Goal: Task Accomplishment & Management: Manage account settings

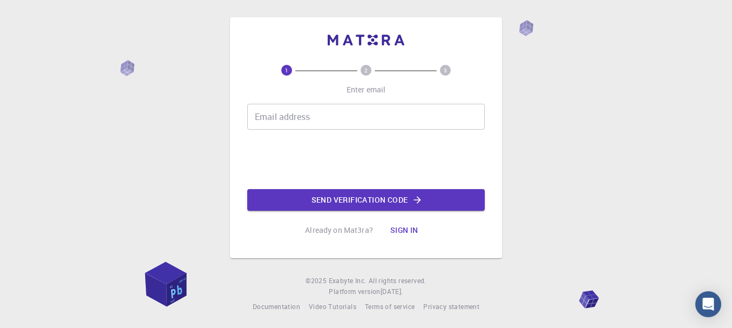
click at [287, 111] on div "Email address Email address" at bounding box center [366, 117] width 238 height 26
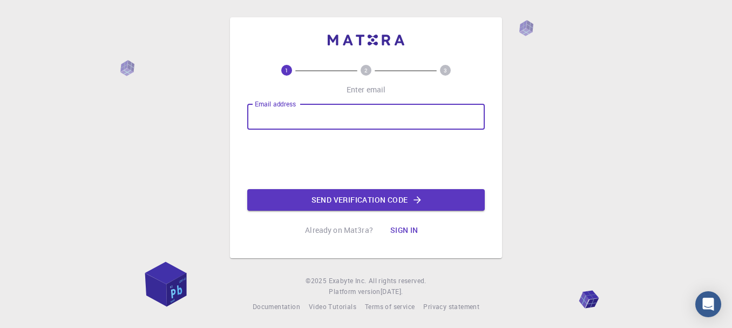
type input "unescochakma@gmail.com"
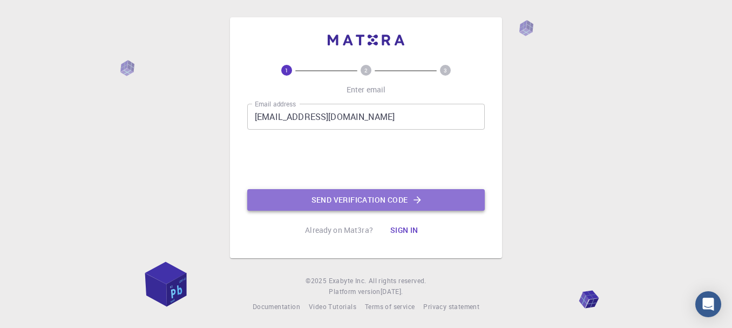
click at [409, 199] on button "Send verification code" at bounding box center [366, 200] width 238 height 22
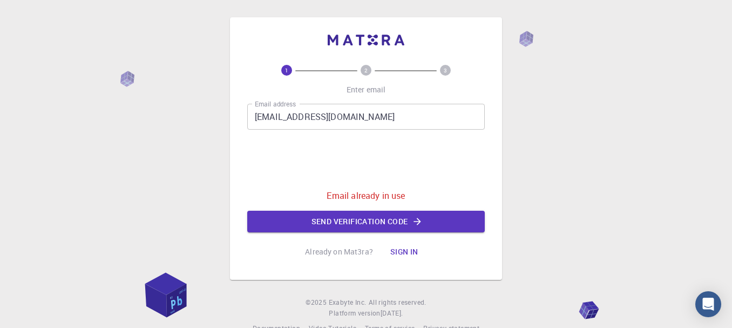
click at [407, 251] on button "Sign in" at bounding box center [404, 252] width 45 height 22
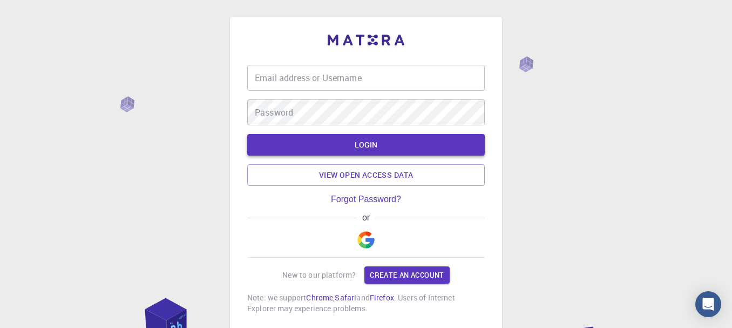
type input "unescochakma@gmail.com"
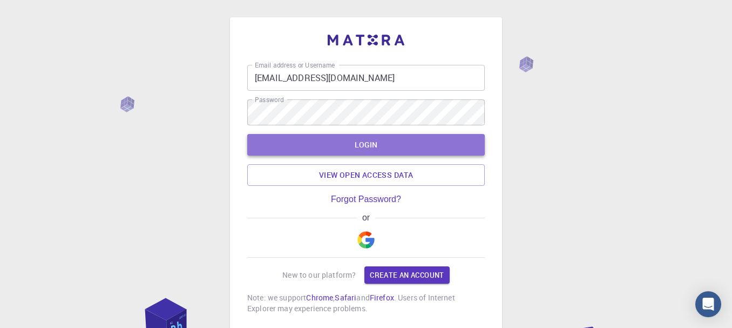
click at [375, 144] on button "LOGIN" at bounding box center [366, 145] width 238 height 22
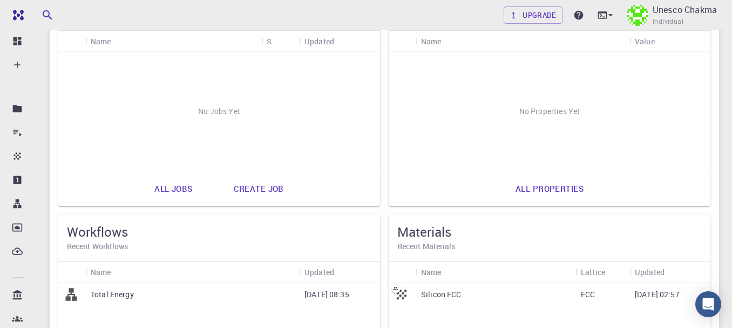
scroll to position [191, 0]
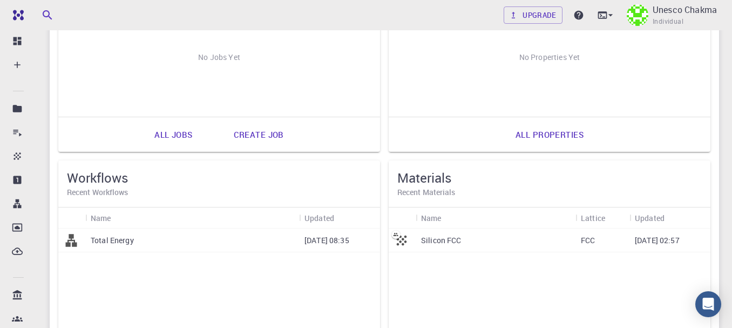
click at [442, 241] on p "Silicon FCC" at bounding box center [441, 240] width 40 height 11
